Goal: Task Accomplishment & Management: Use online tool/utility

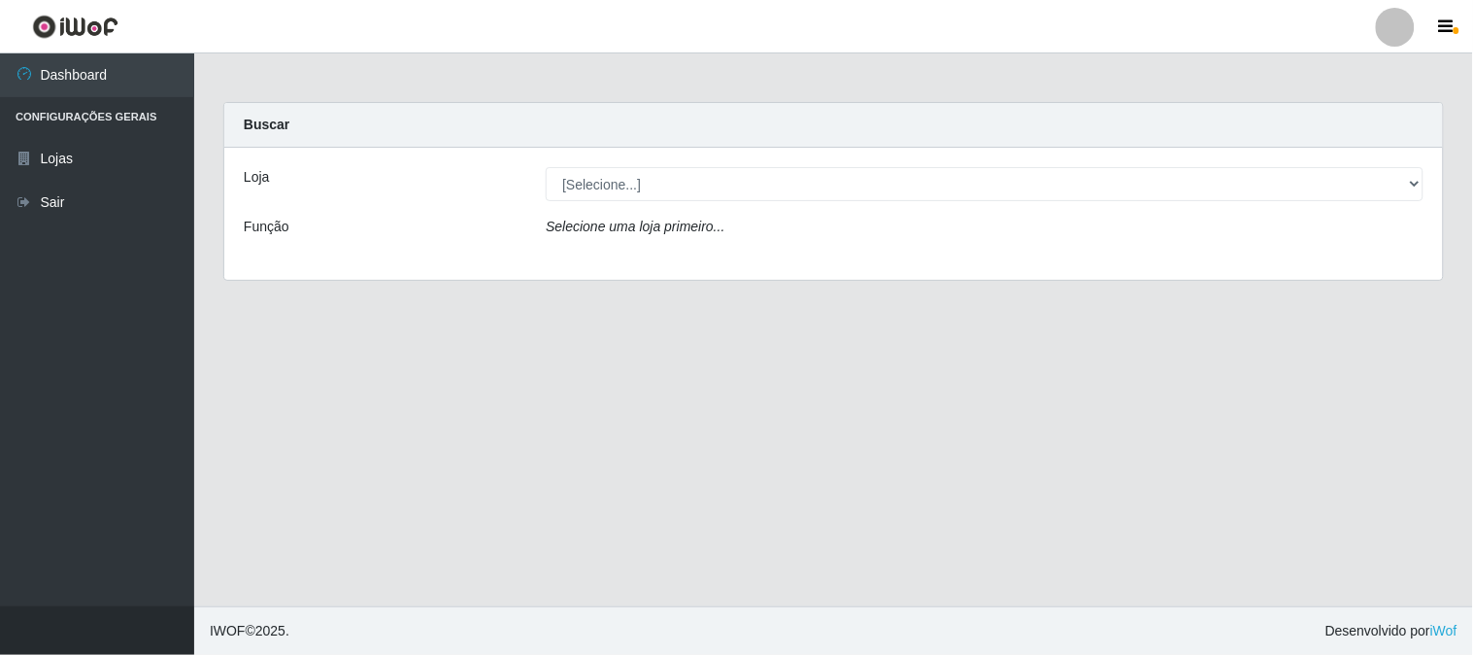
click at [575, 218] on icon "Selecione uma loja primeiro..." at bounding box center [635, 226] width 179 height 16
click at [575, 225] on icon "Selecione uma loja primeiro..." at bounding box center [635, 226] width 179 height 16
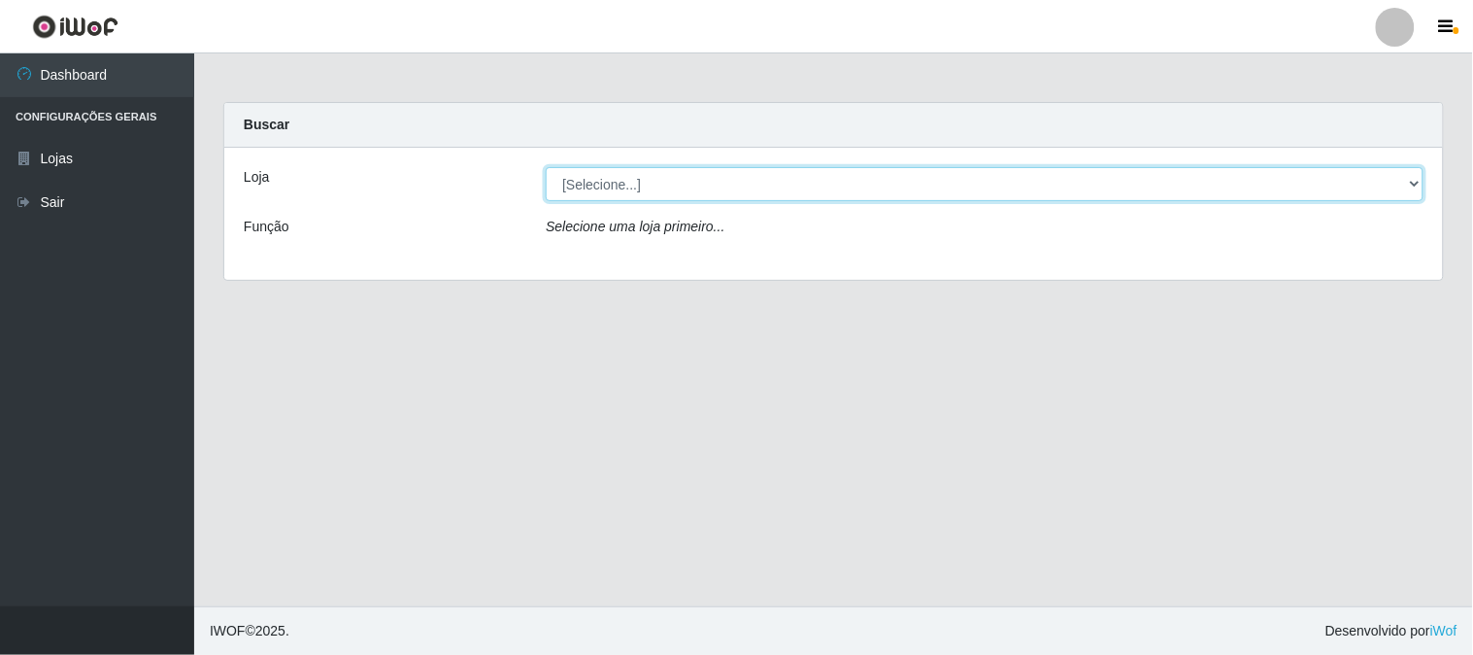
click at [1412, 185] on select "[Selecione...] Super Vilton" at bounding box center [985, 184] width 878 height 34
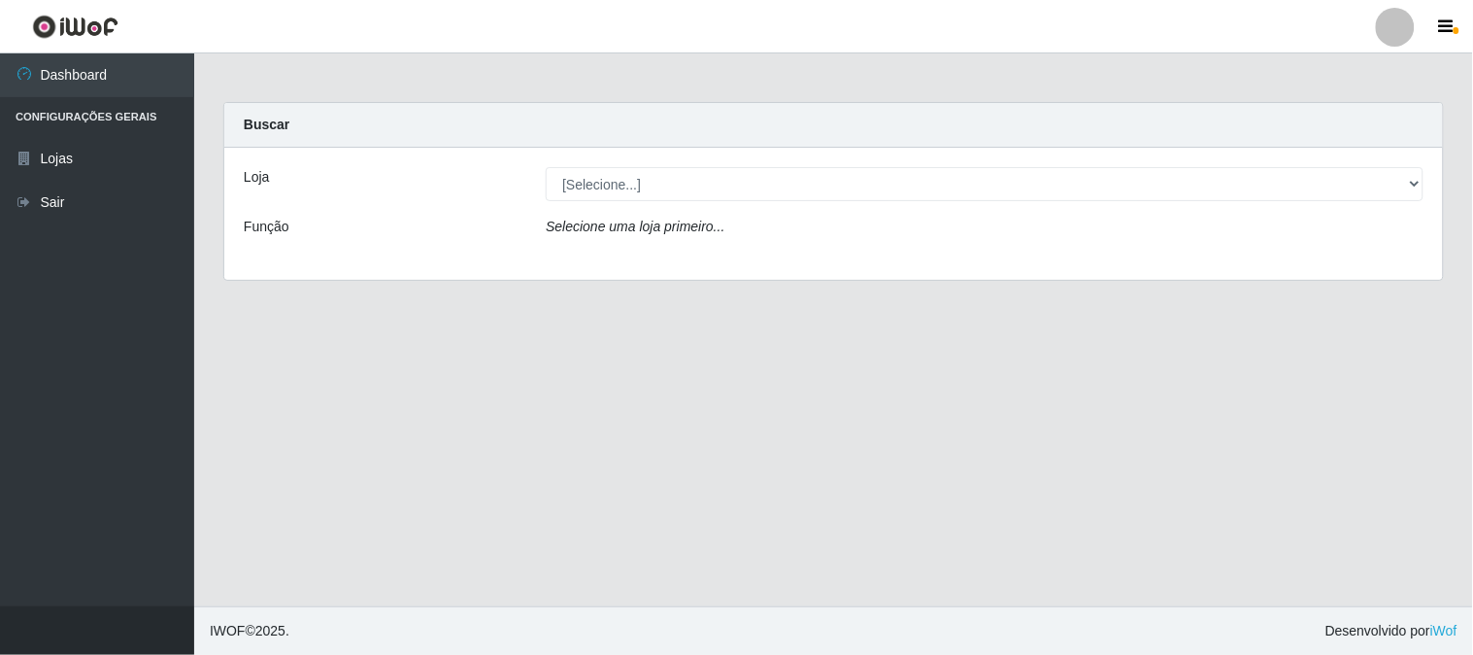
click at [1150, 262] on div "Loja [Selecione...] Super Vilton Função Selecione uma loja primeiro..." at bounding box center [833, 214] width 1219 height 132
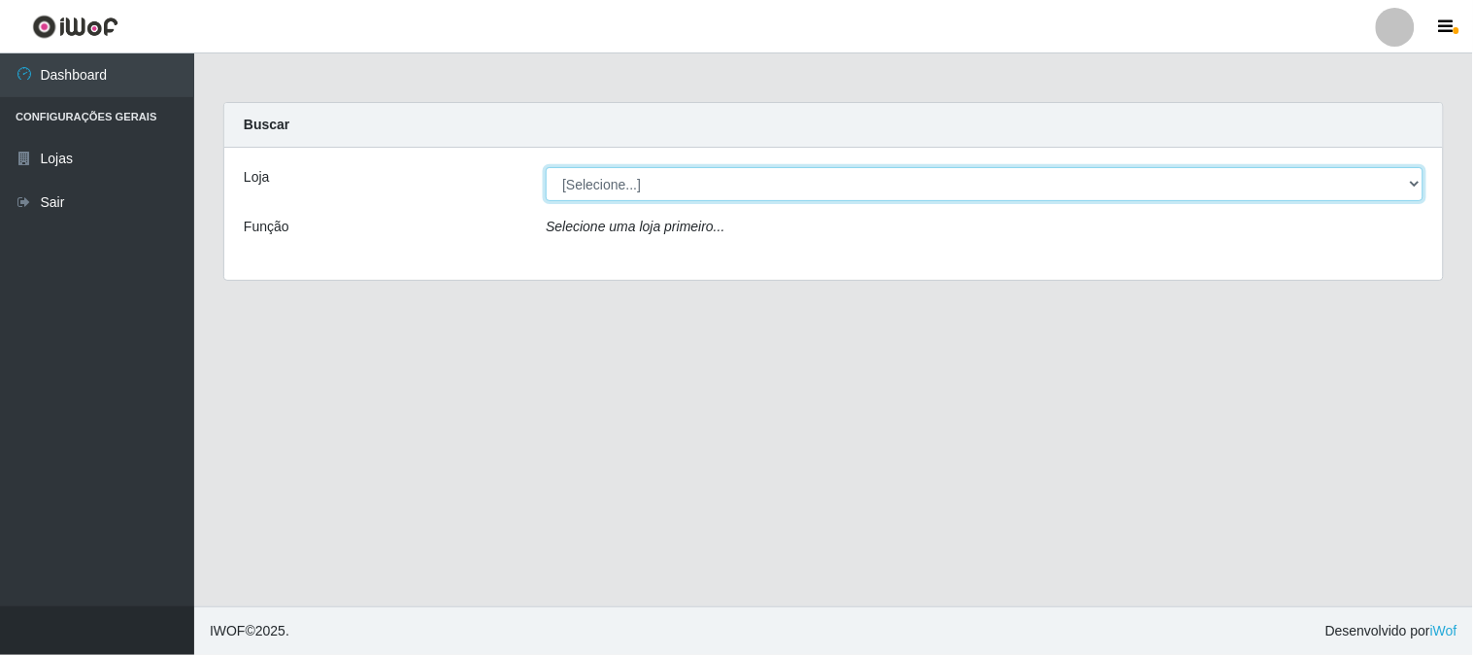
click at [1414, 183] on select "[Selecione...] Super Vilton" at bounding box center [985, 184] width 878 height 34
select select "379"
click at [546, 167] on select "[Selecione...] Super Vilton" at bounding box center [985, 184] width 878 height 34
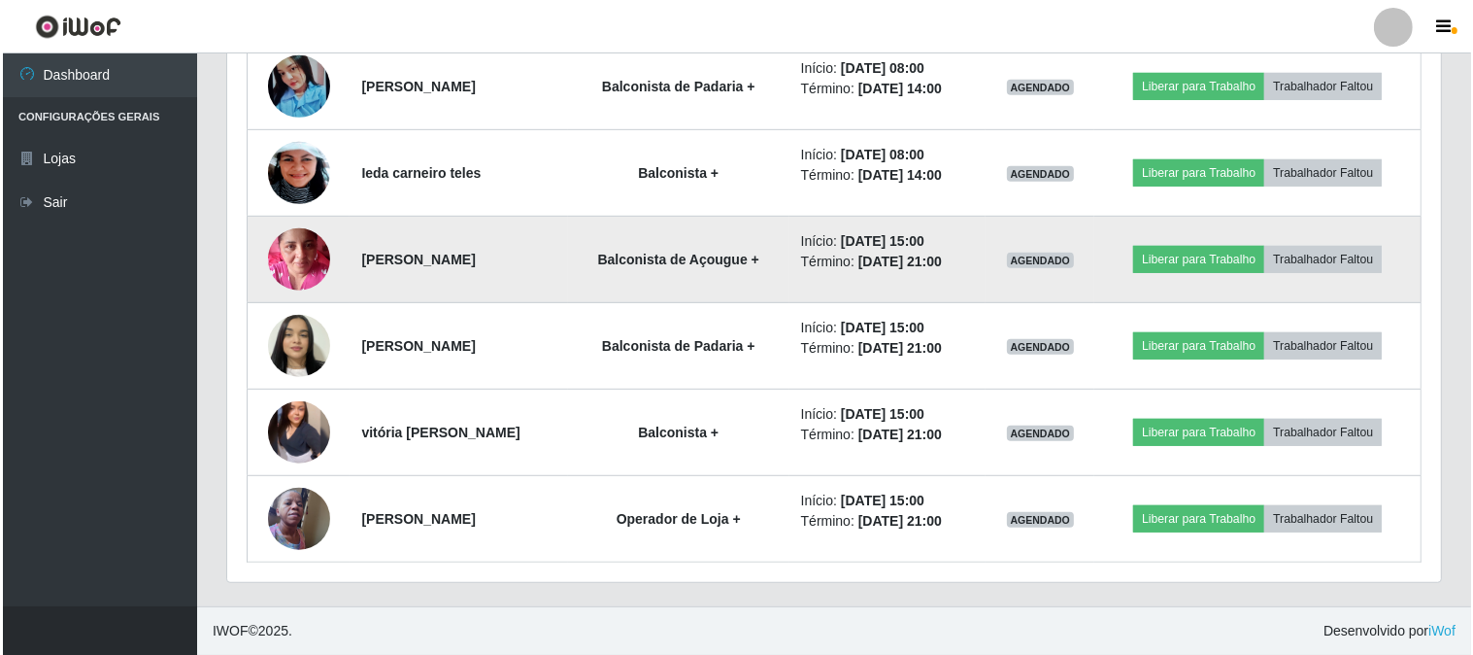
scroll to position [982, 0]
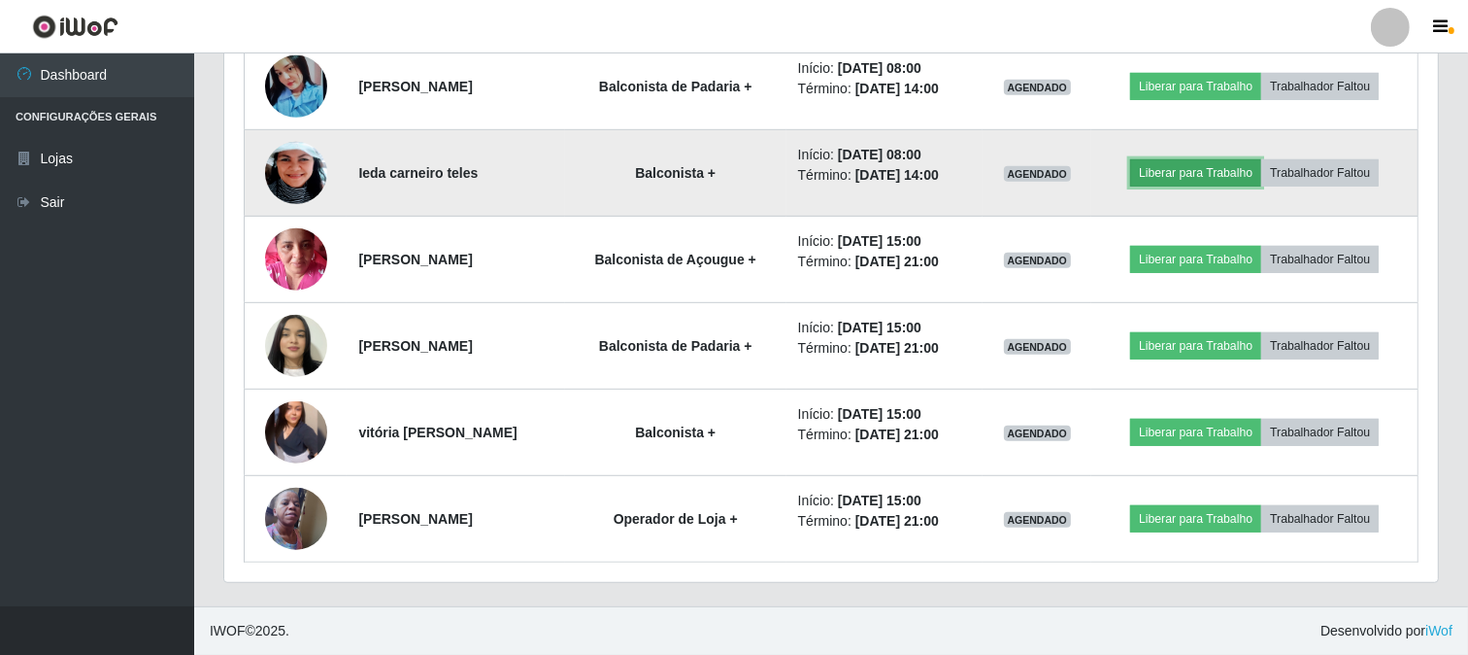
click at [1210, 175] on button "Liberar para Trabalho" at bounding box center [1195, 172] width 131 height 27
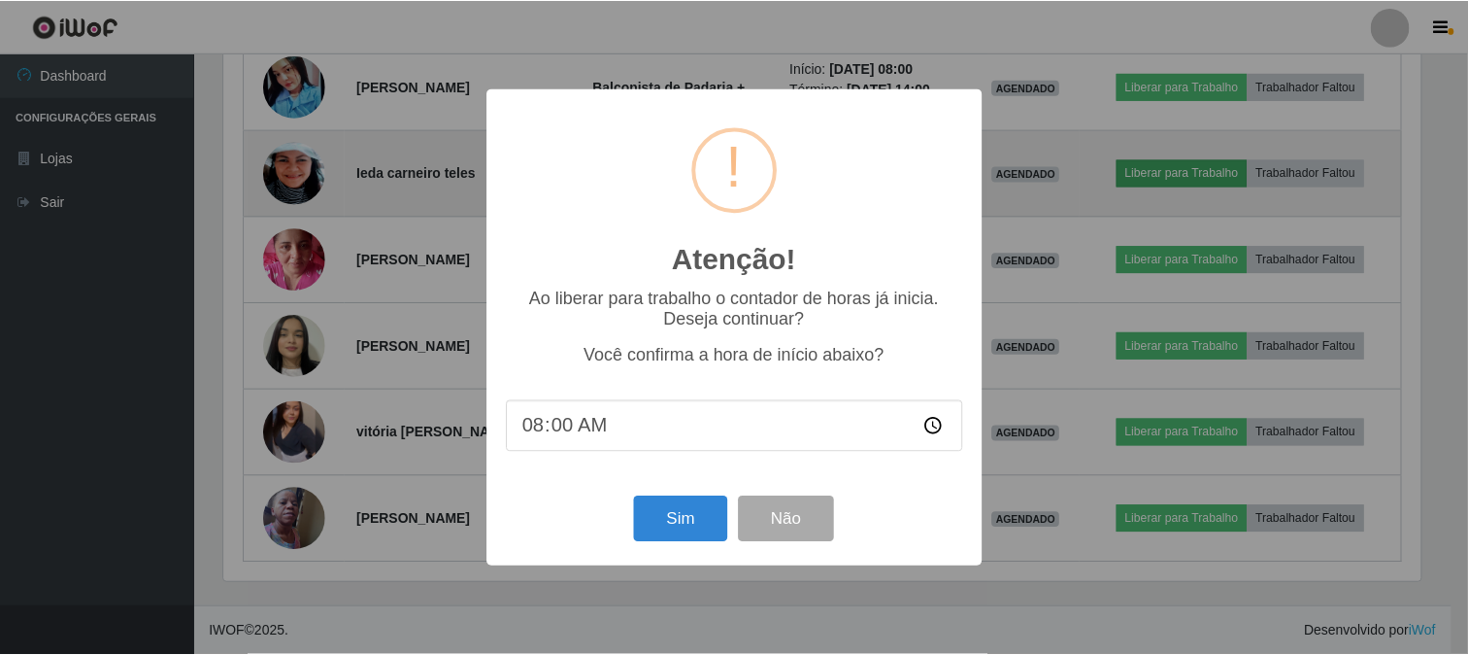
scroll to position [402, 1201]
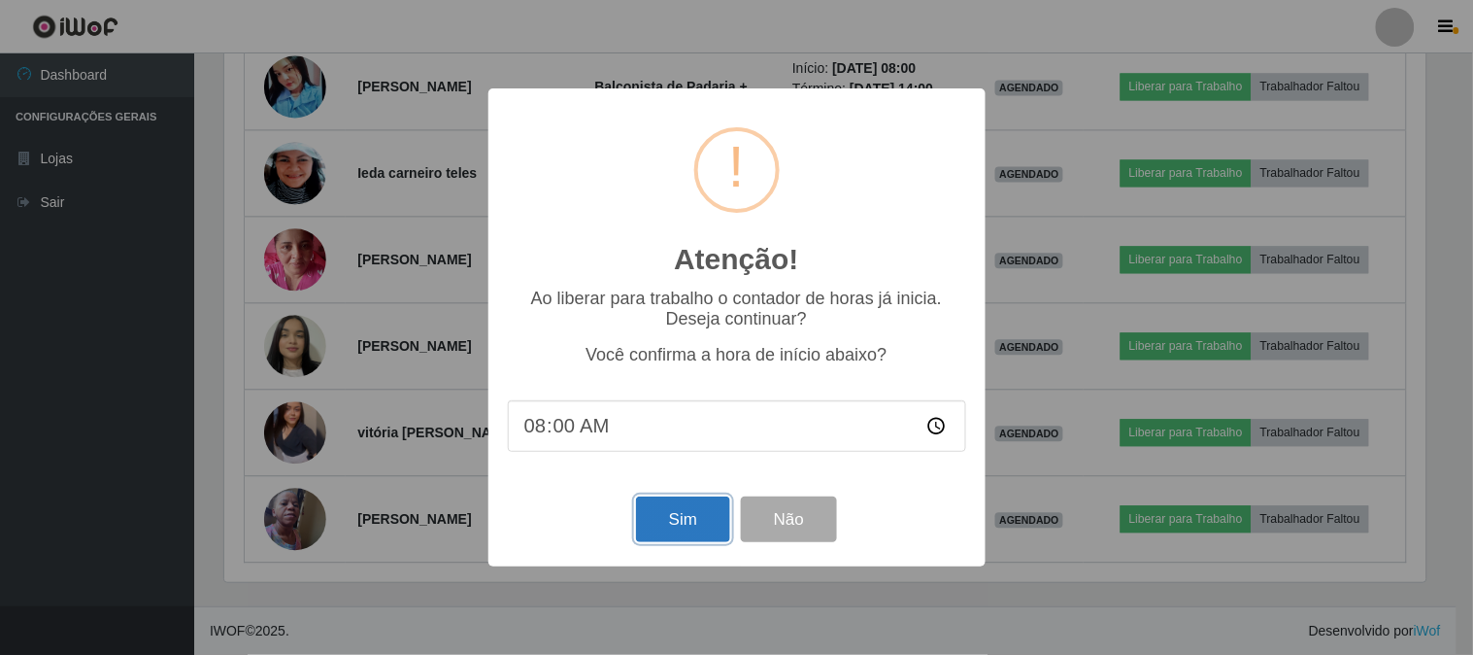
click at [713, 525] on button "Sim" at bounding box center [683, 519] width 94 height 46
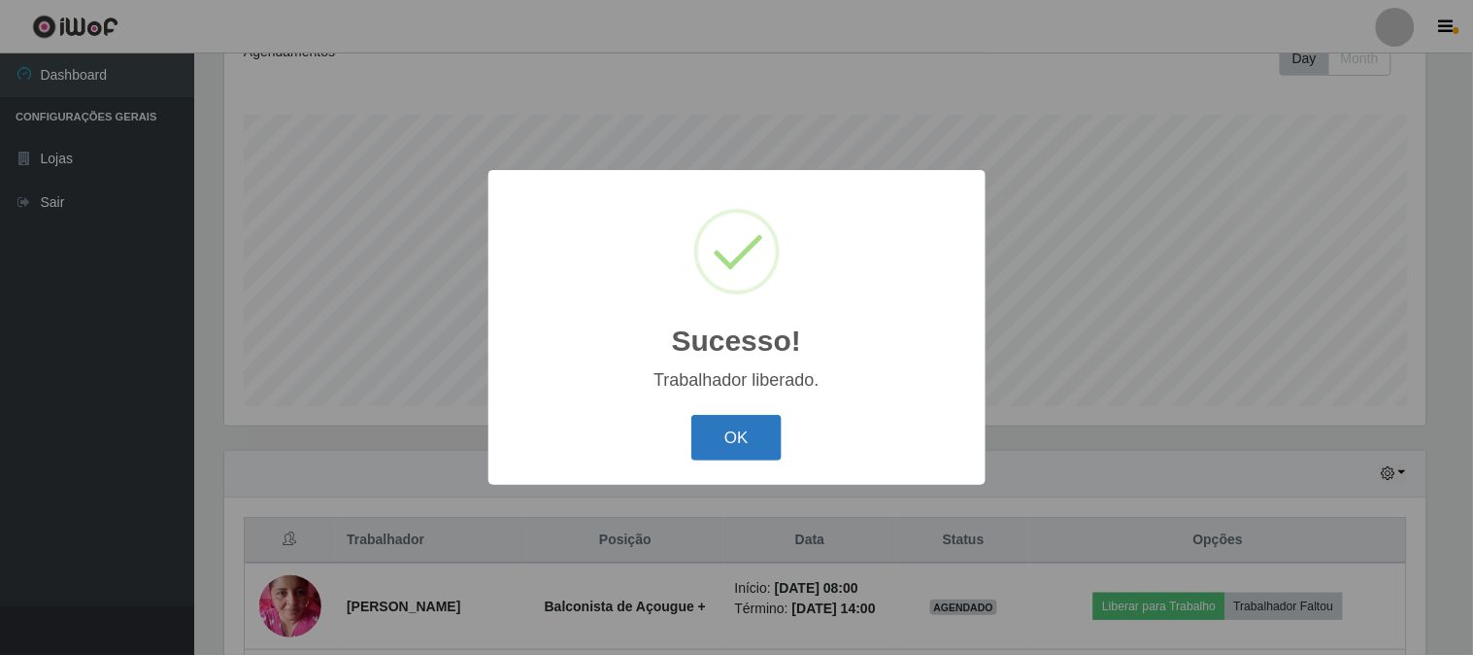
click at [711, 424] on button "OK" at bounding box center [736, 438] width 90 height 46
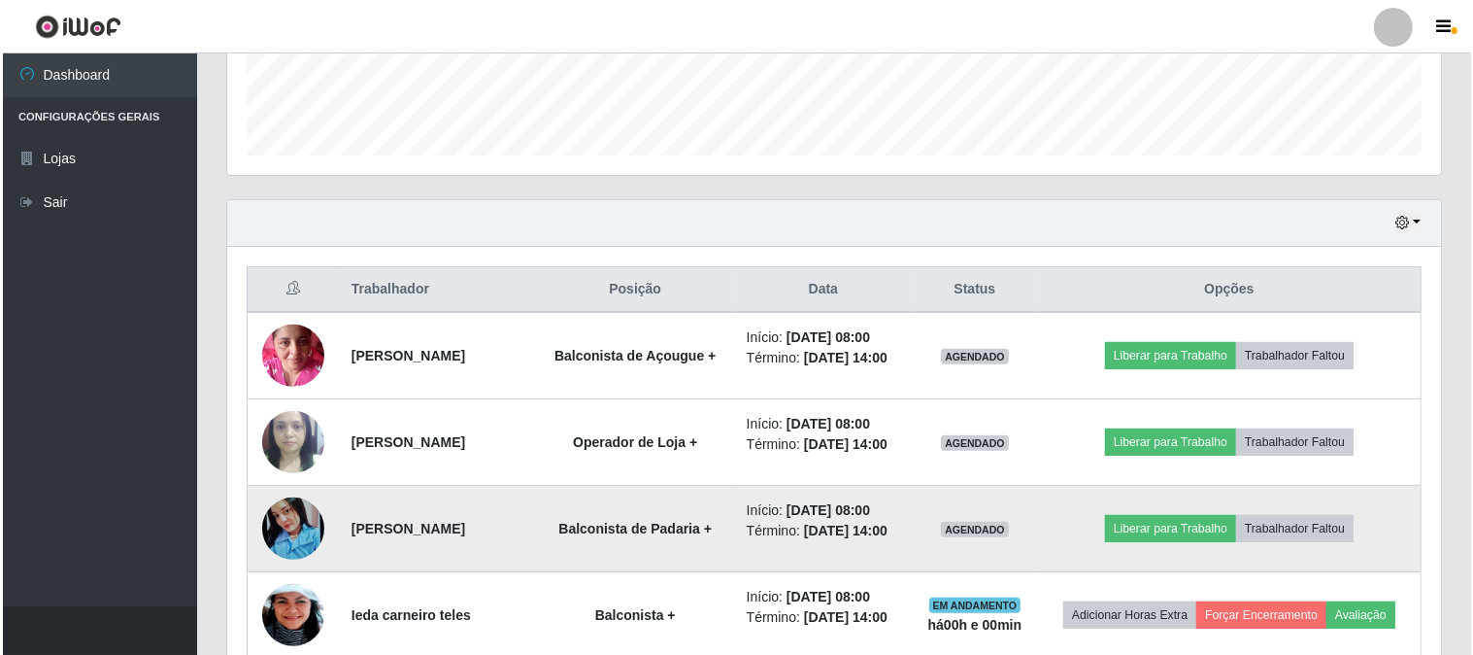
scroll to position [505, 0]
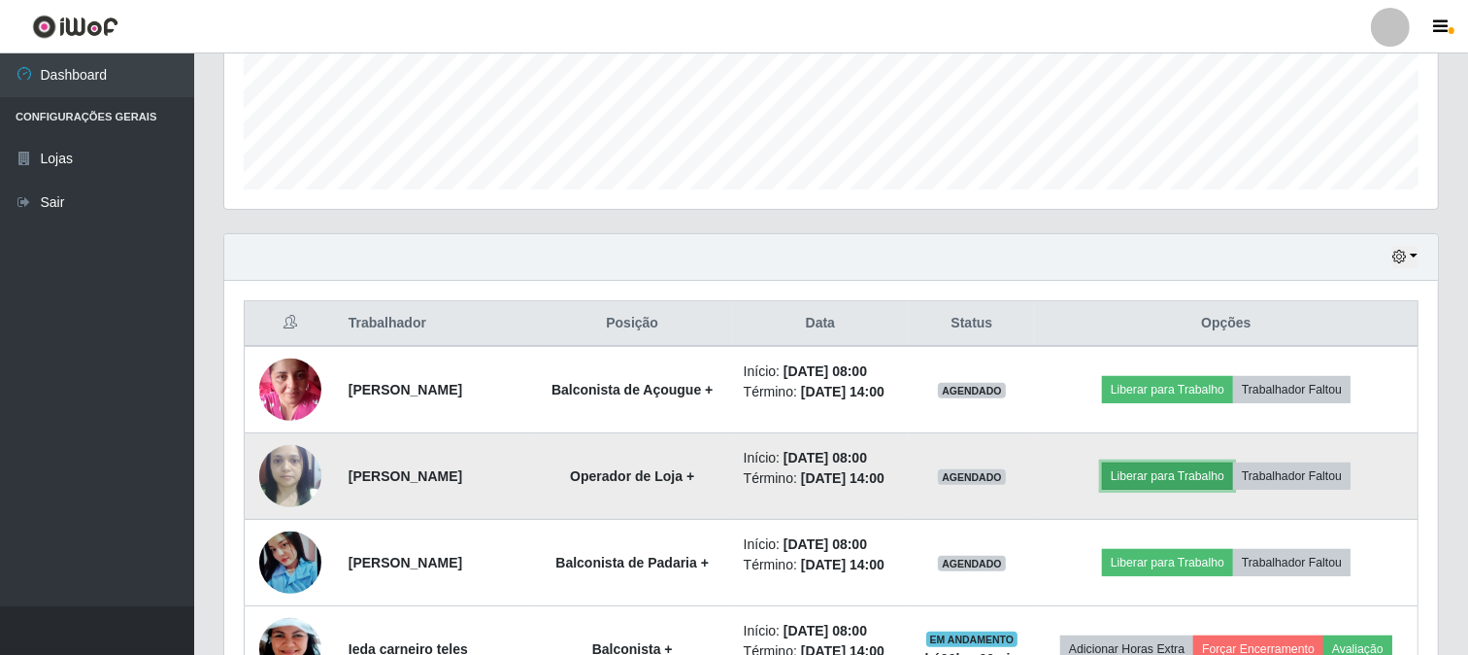
click at [1153, 489] on button "Liberar para Trabalho" at bounding box center [1167, 475] width 131 height 27
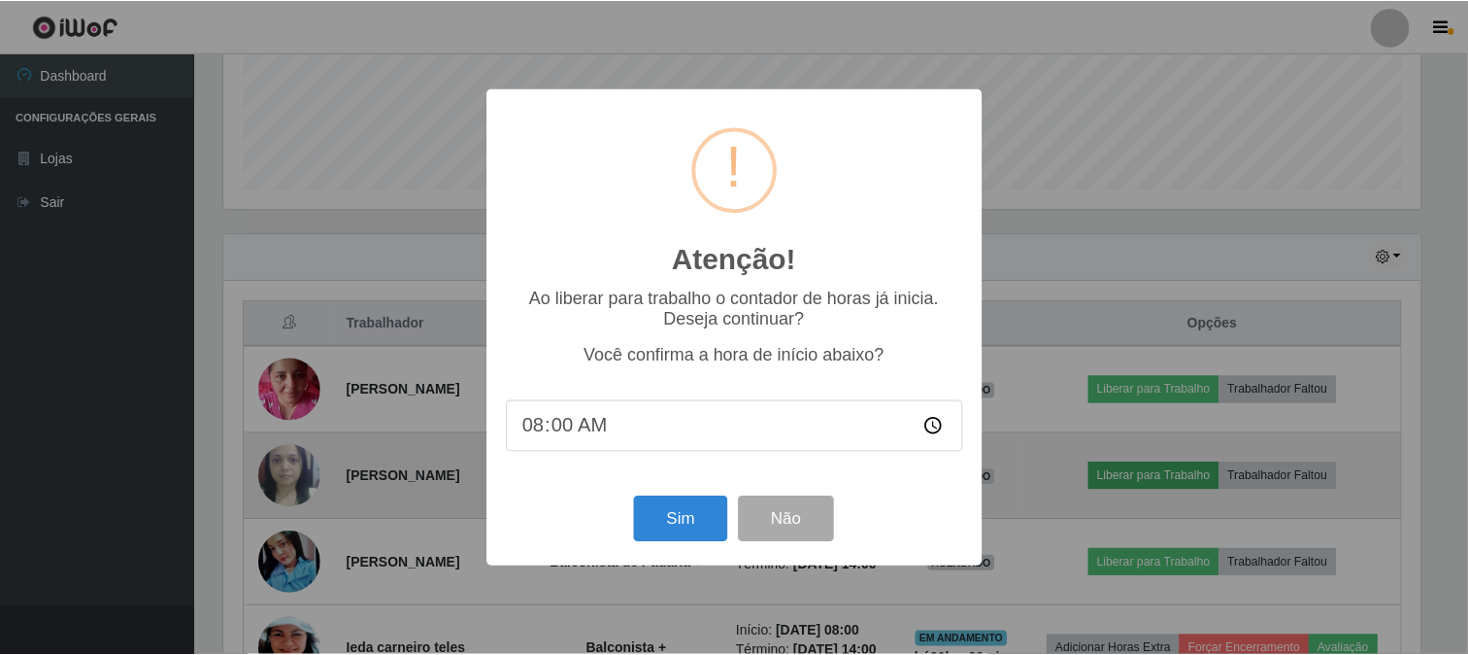
scroll to position [402, 1201]
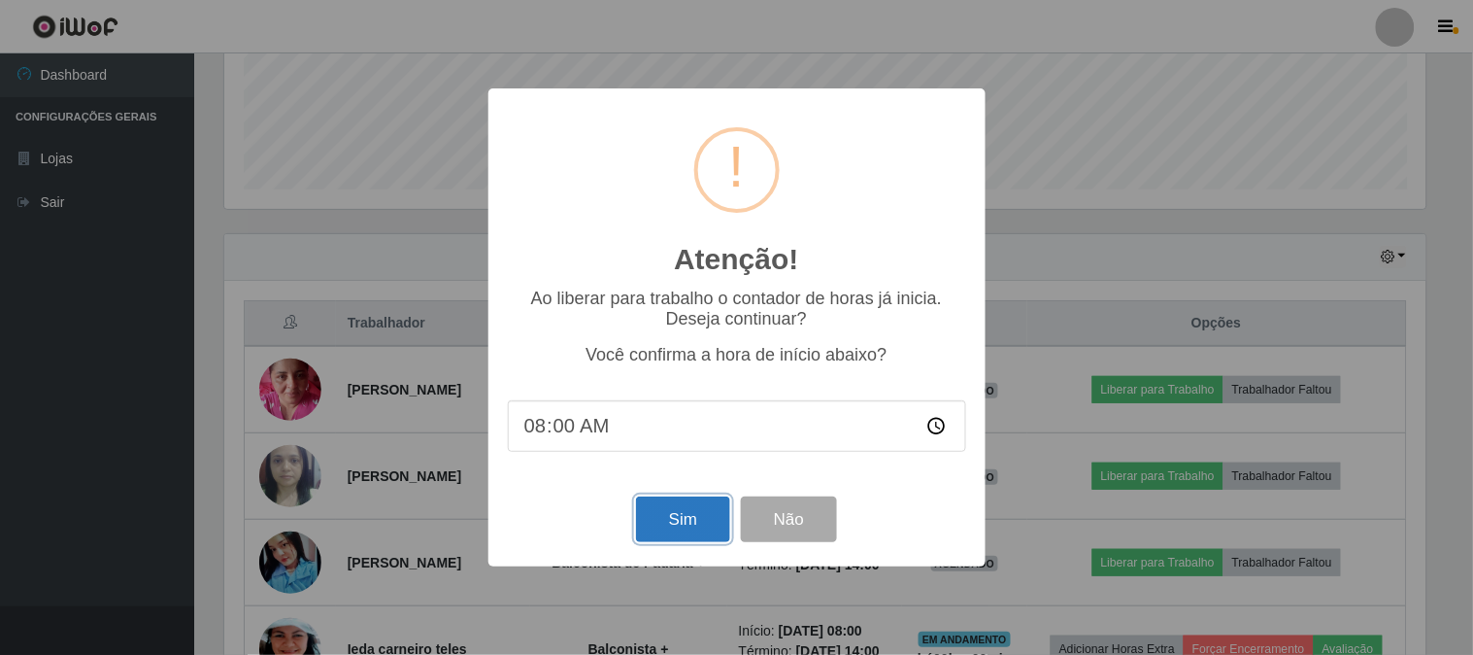
click at [653, 511] on button "Sim" at bounding box center [683, 519] width 94 height 46
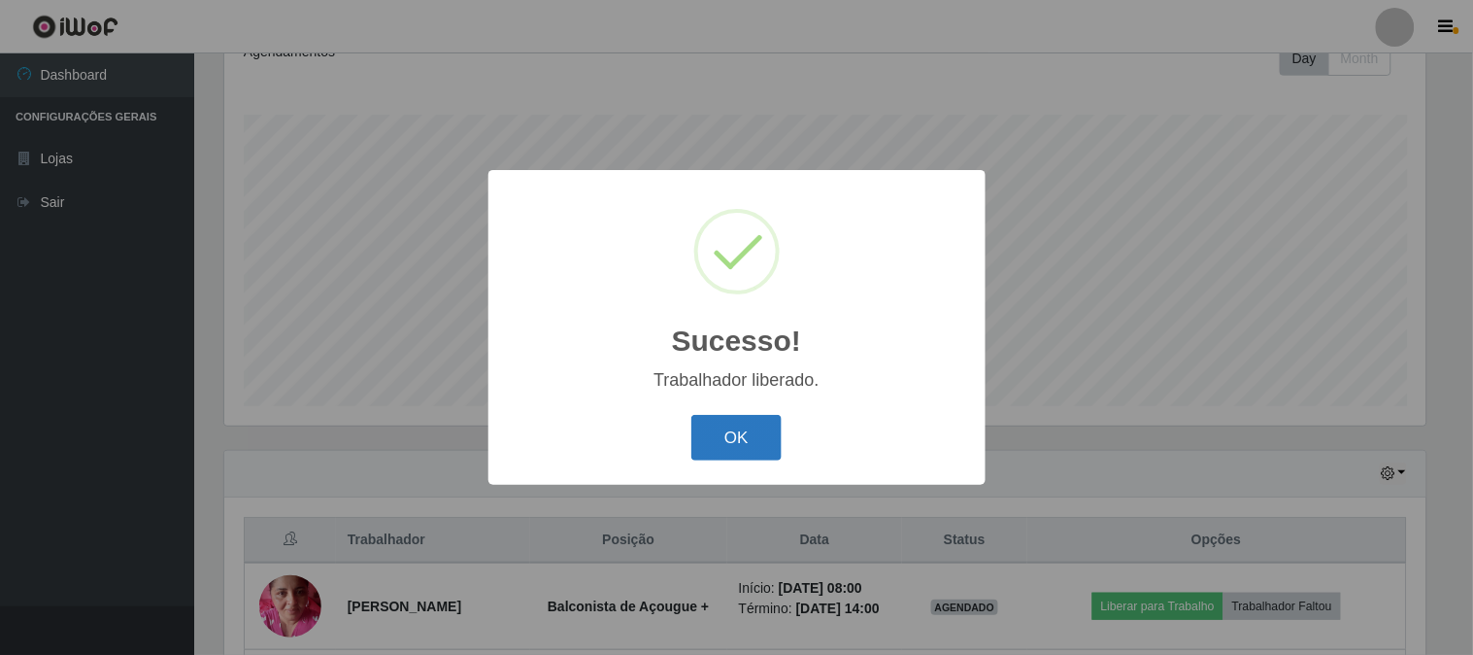
click at [717, 439] on button "OK" at bounding box center [736, 438] width 90 height 46
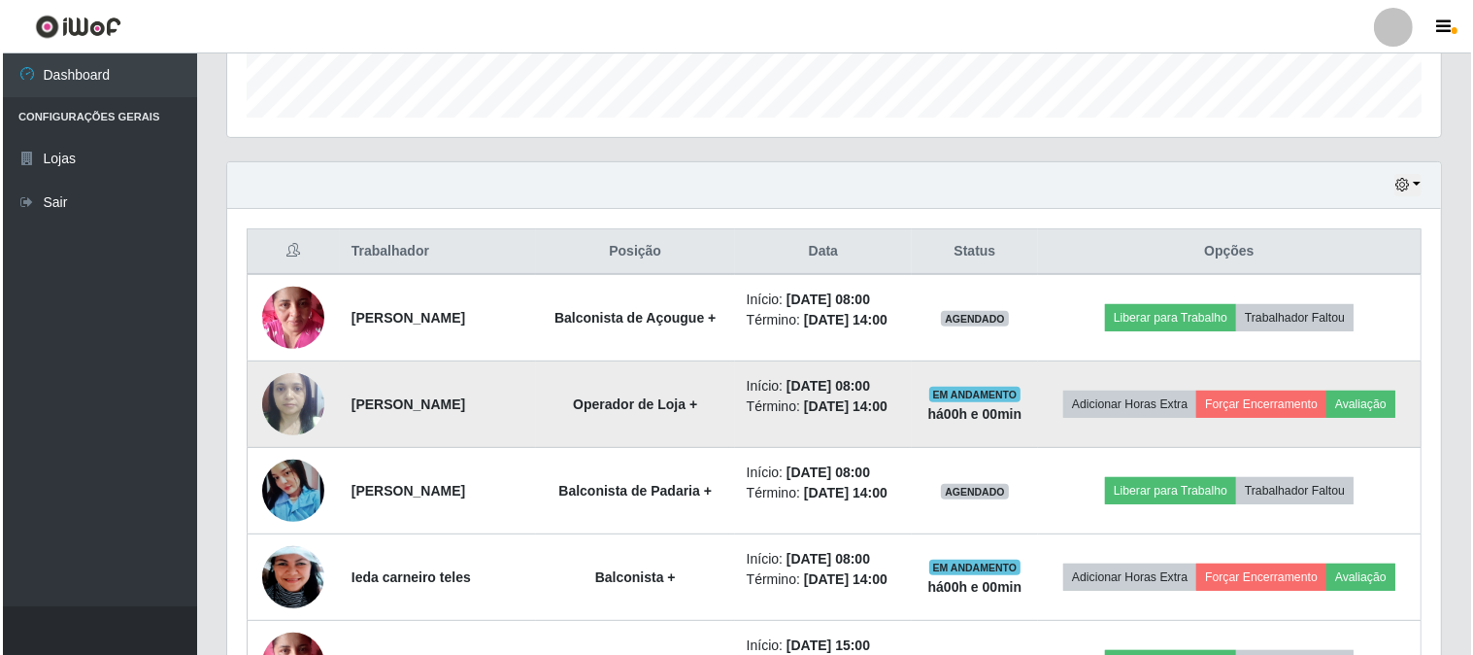
scroll to position [613, 0]
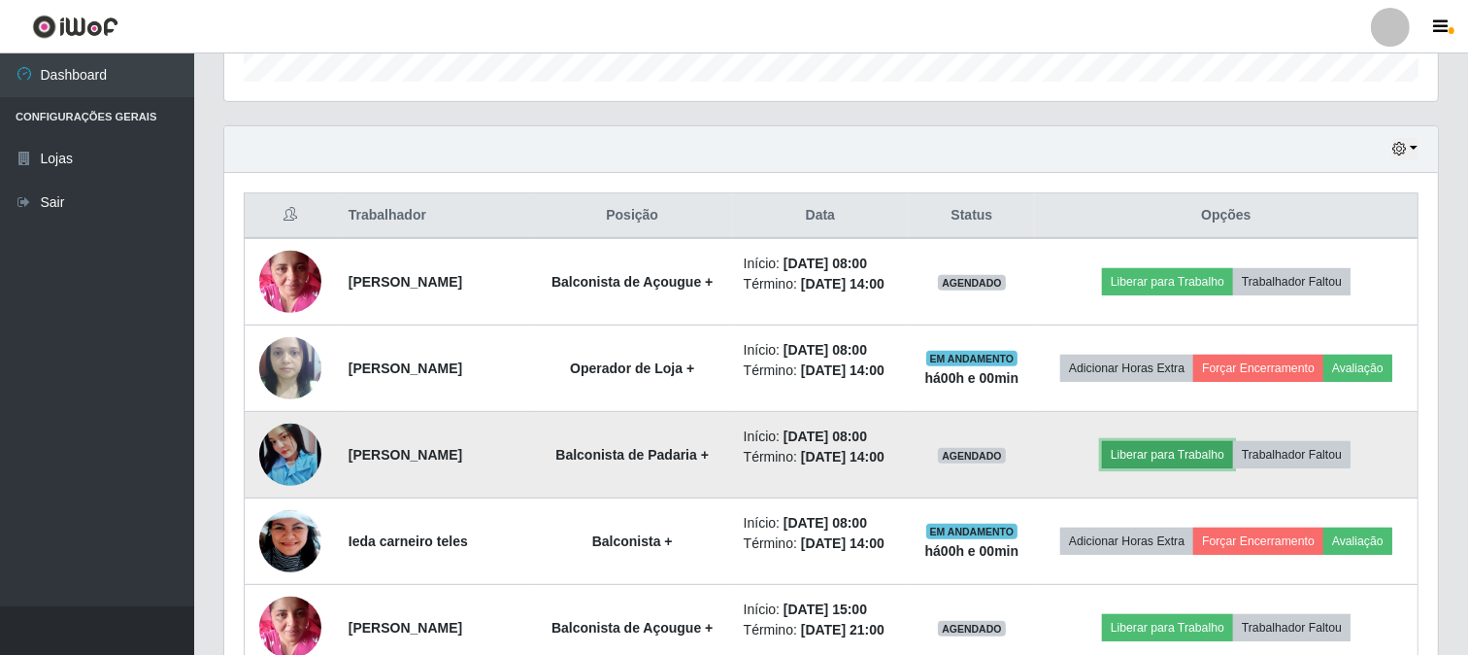
click at [1156, 468] on button "Liberar para Trabalho" at bounding box center [1167, 454] width 131 height 27
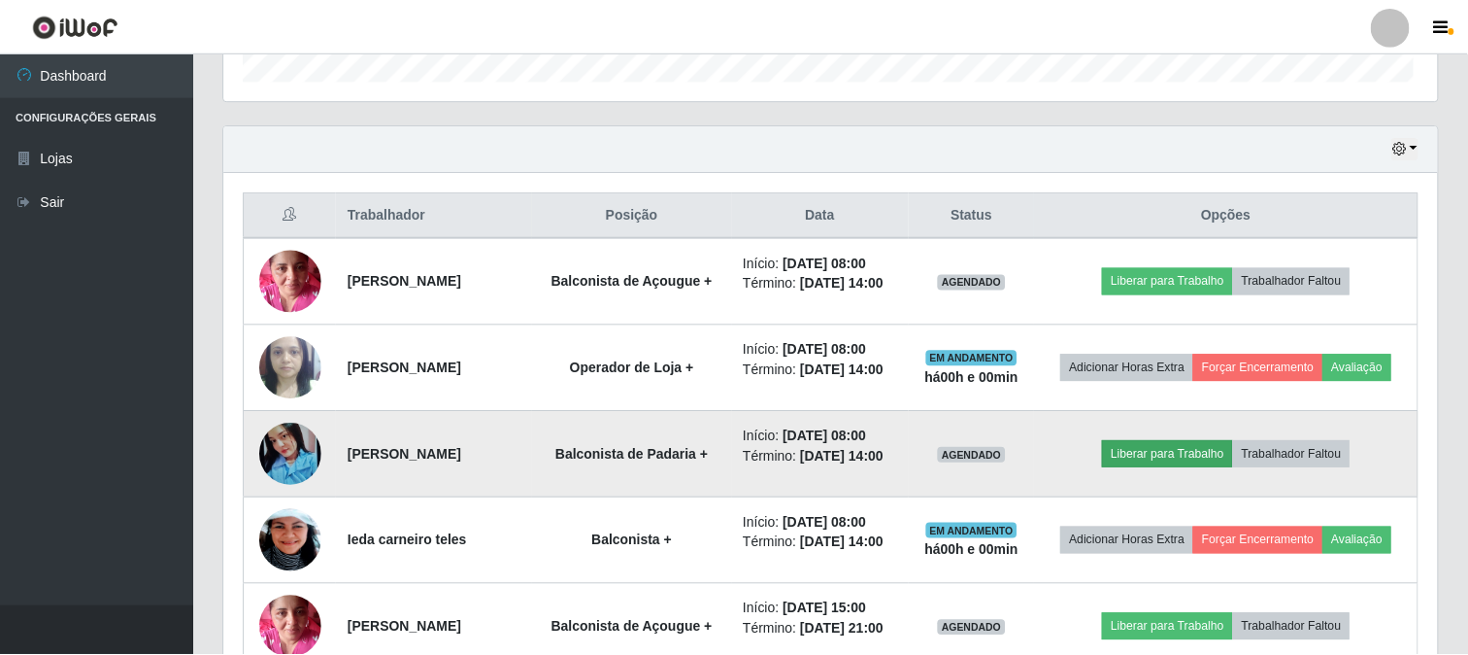
scroll to position [402, 1201]
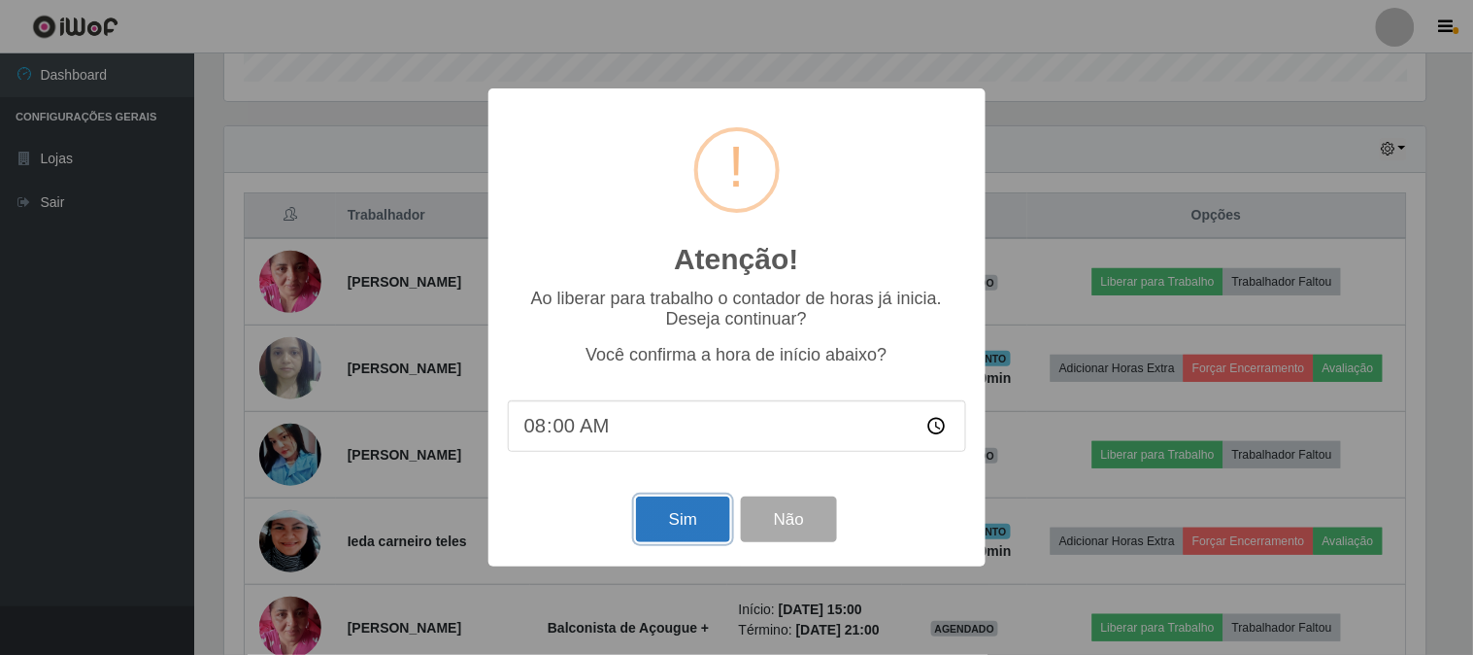
click at [685, 509] on button "Sim" at bounding box center [683, 519] width 94 height 46
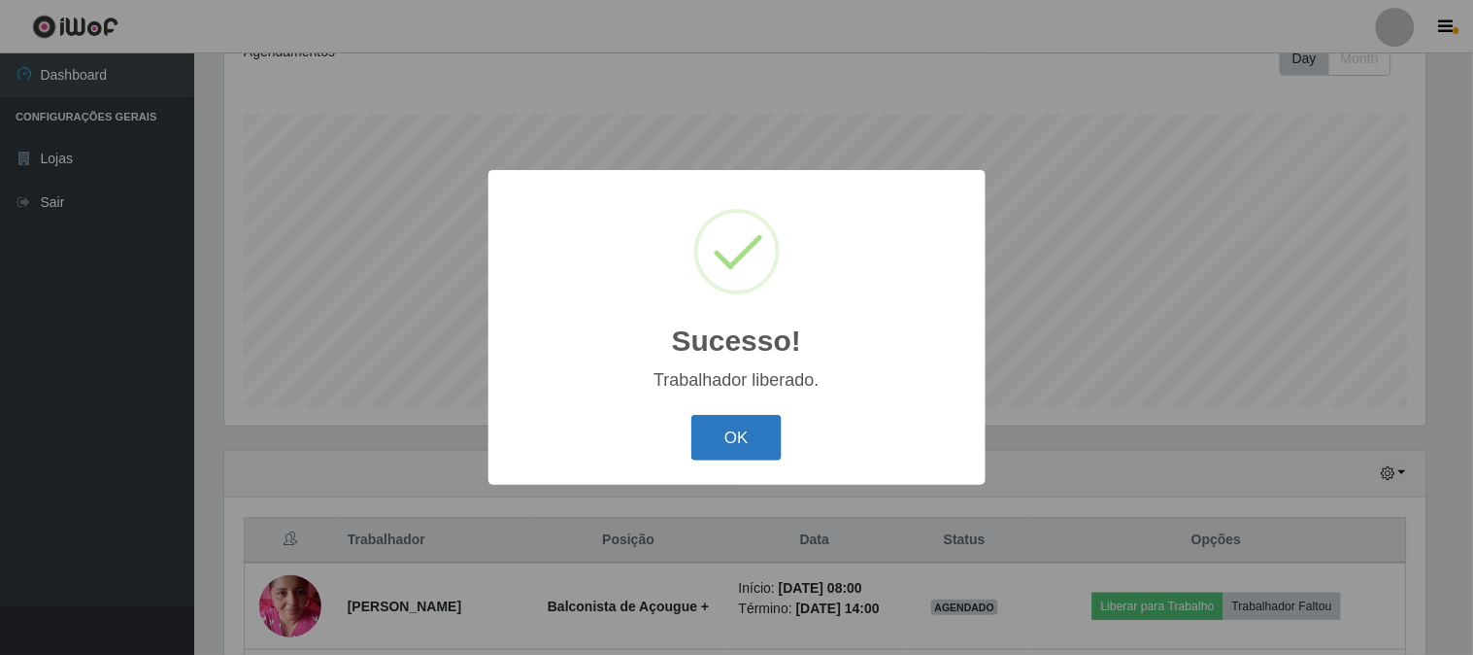
click at [723, 434] on button "OK" at bounding box center [736, 438] width 90 height 46
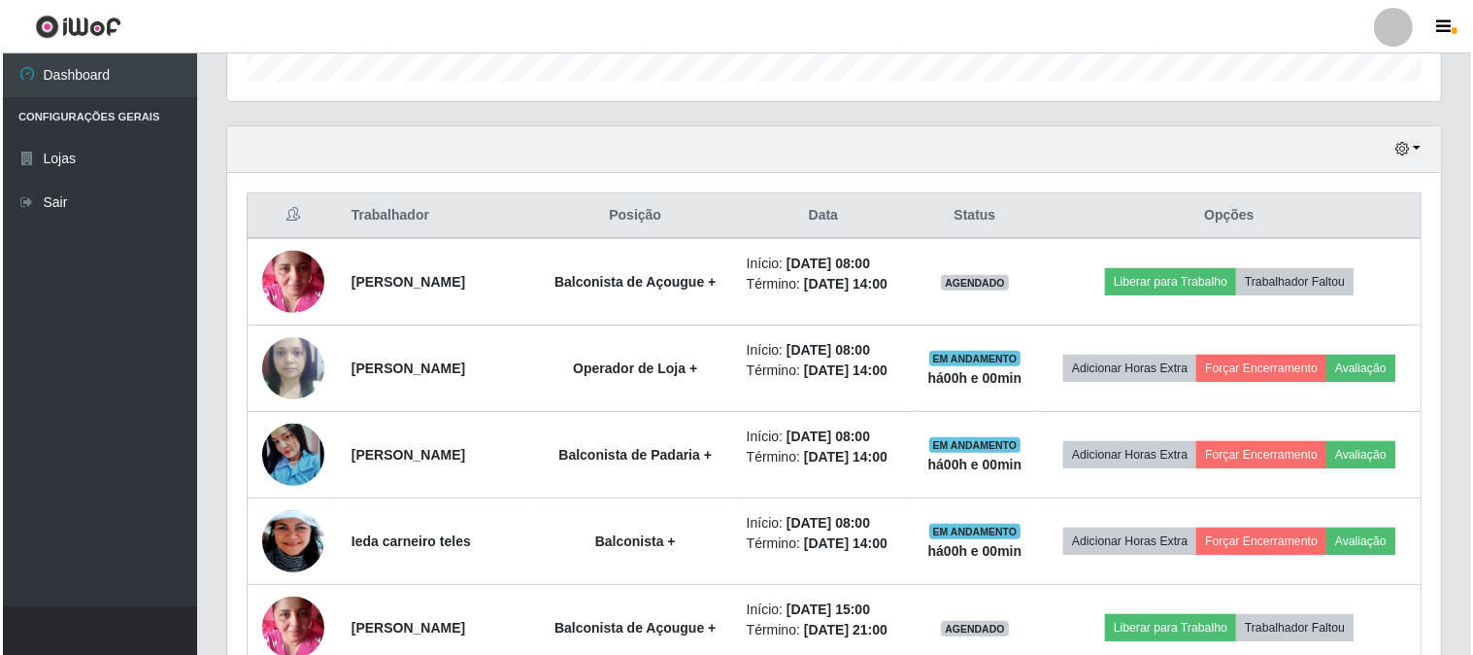
scroll to position [721, 0]
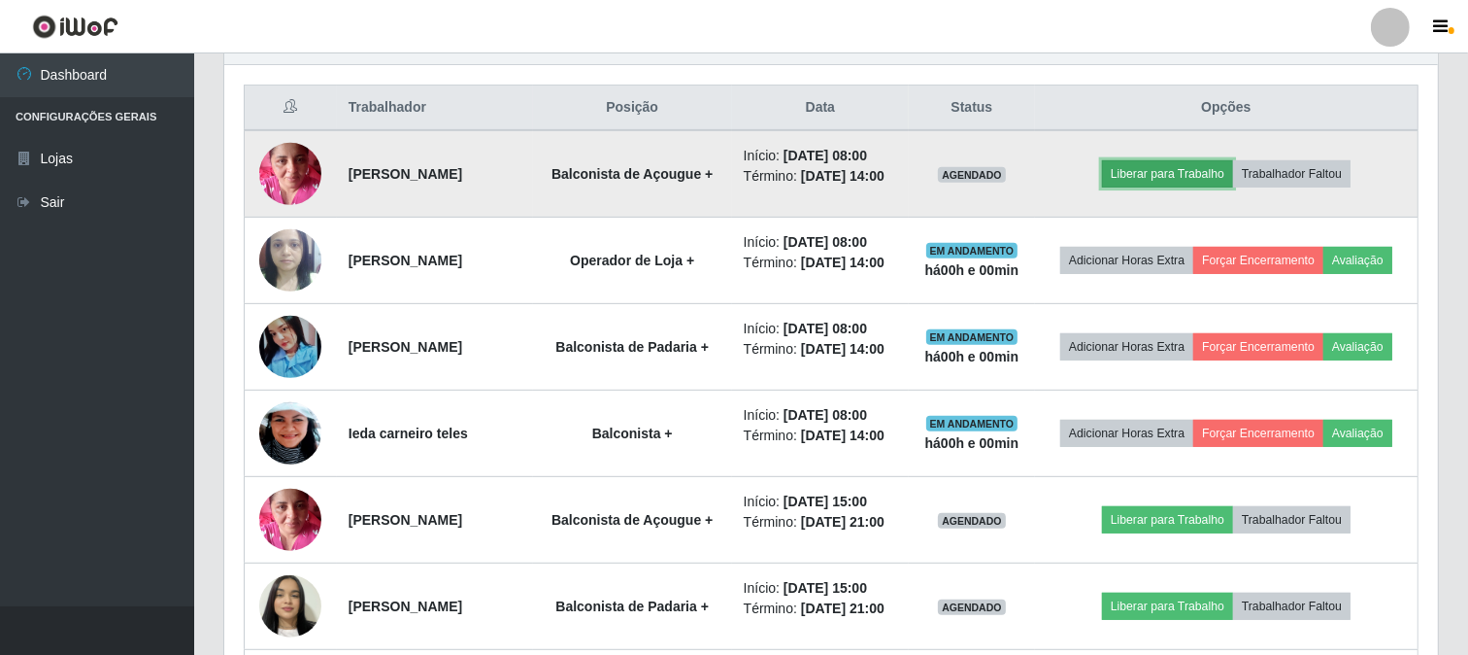
click at [1160, 178] on button "Liberar para Trabalho" at bounding box center [1167, 173] width 131 height 27
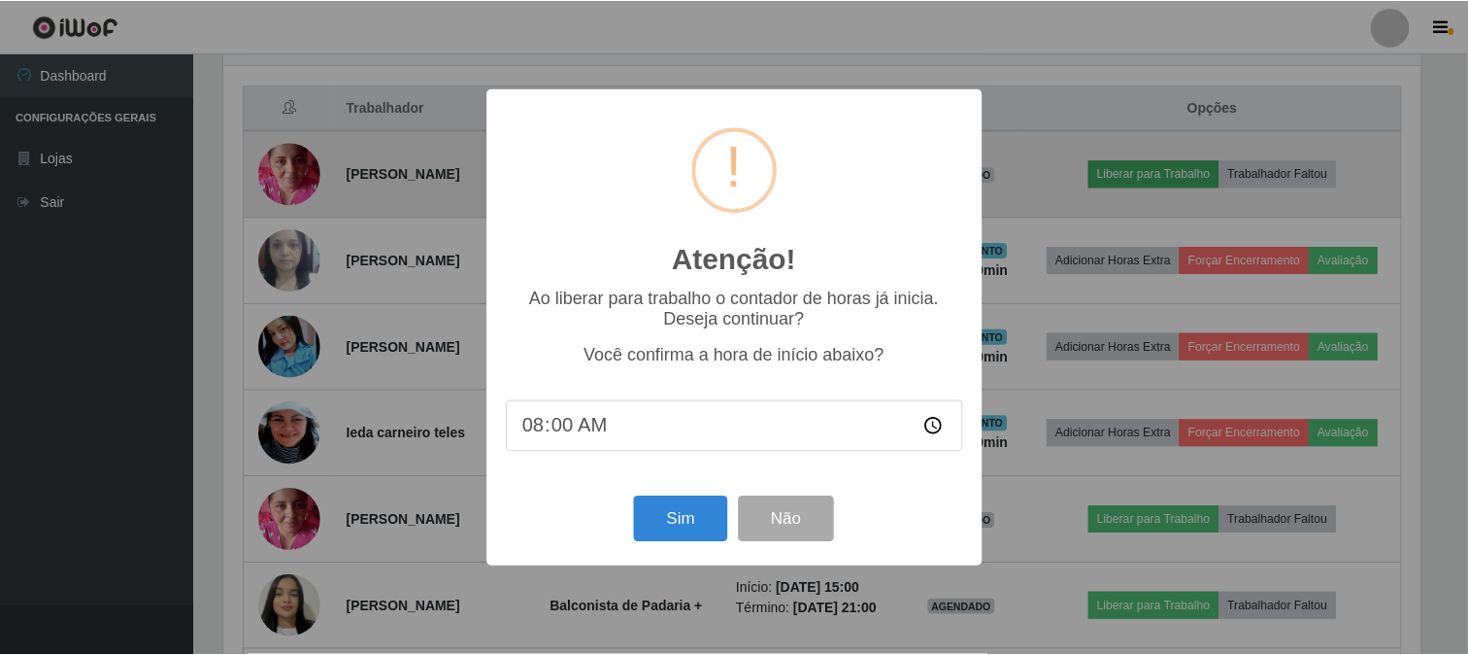
scroll to position [402, 1201]
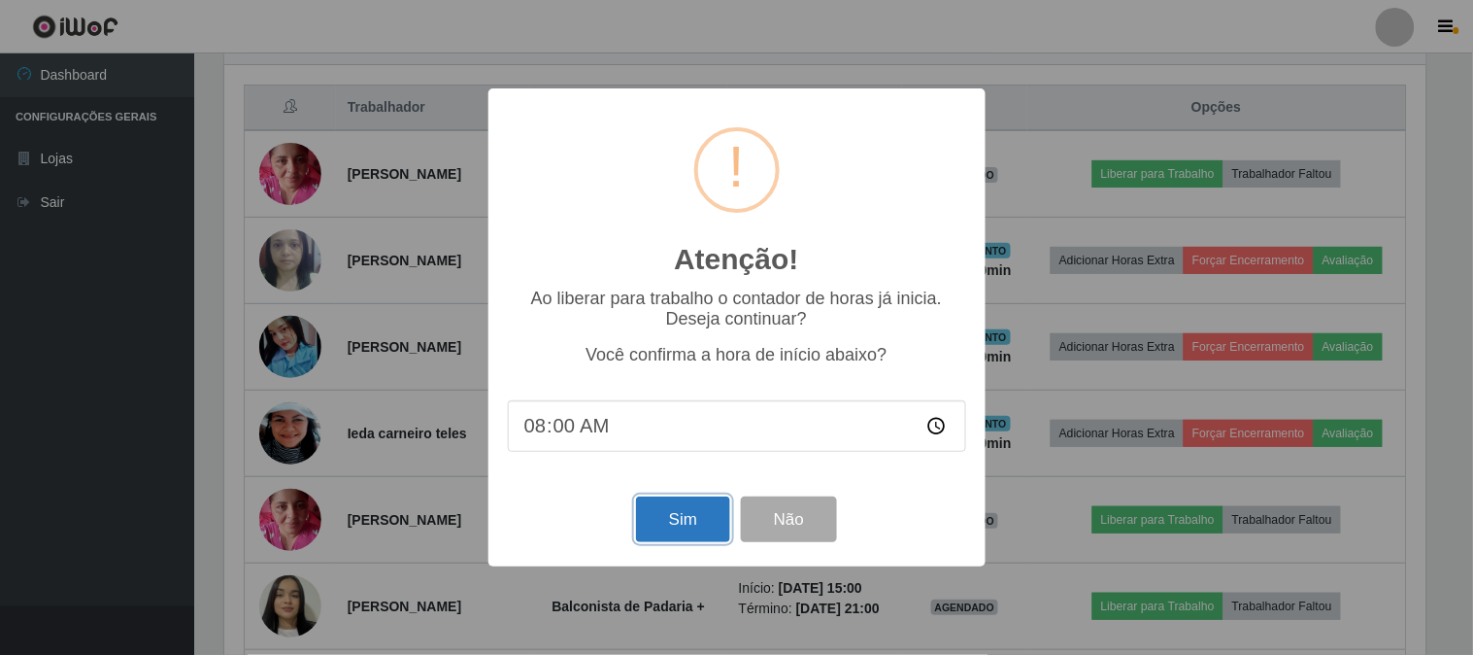
click at [663, 515] on button "Sim" at bounding box center [683, 519] width 94 height 46
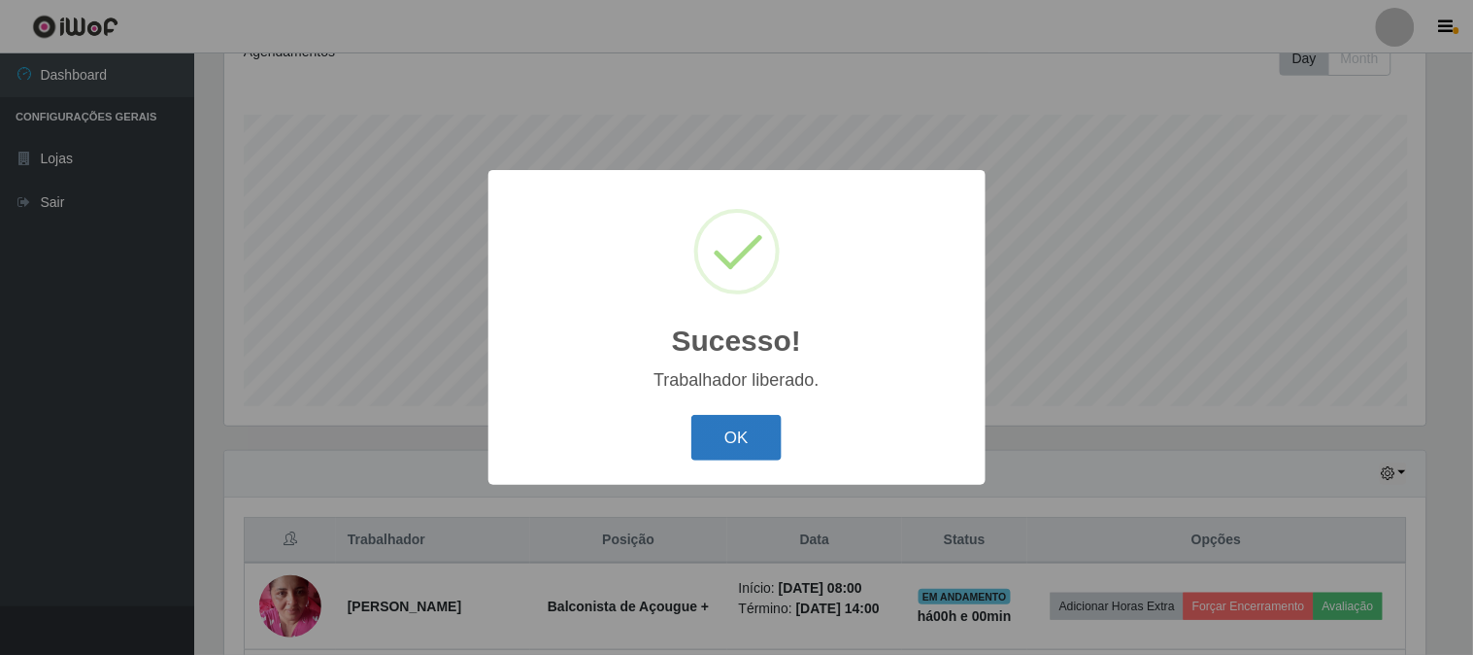
click at [736, 437] on button "OK" at bounding box center [736, 438] width 90 height 46
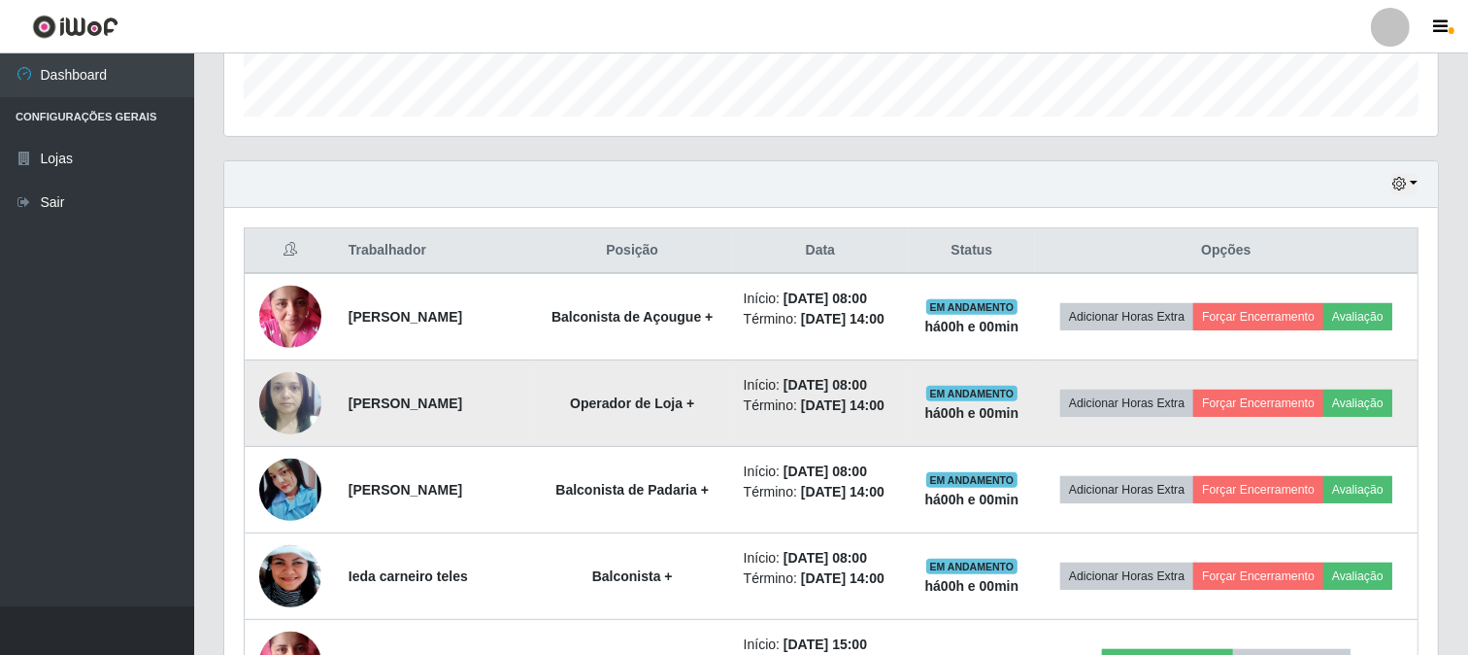
scroll to position [0, 0]
